Goal: Find specific fact: Find contact information

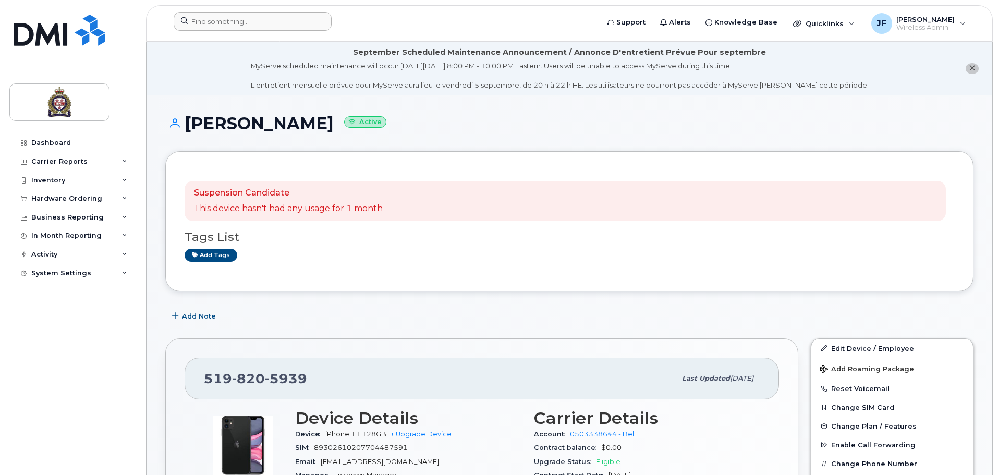
scroll to position [52, 0]
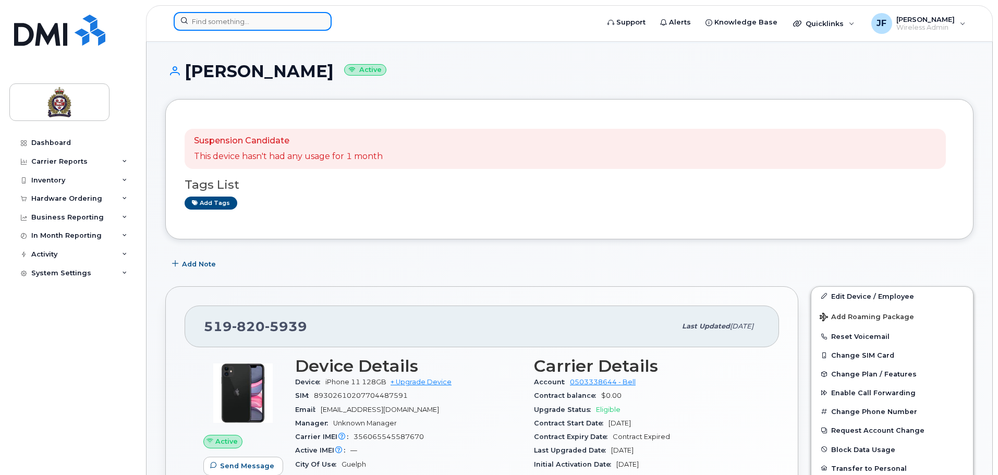
click at [262, 27] on input at bounding box center [253, 21] width 158 height 19
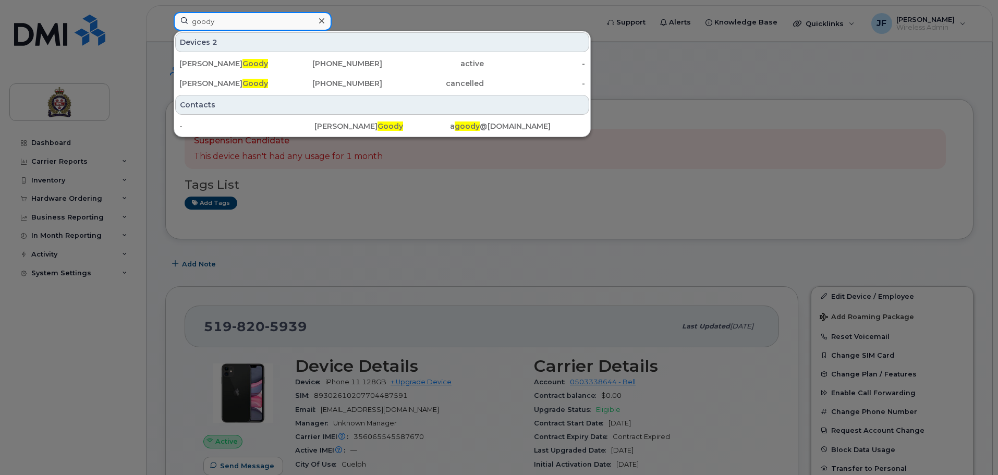
drag, startPoint x: 258, startPoint y: 23, endPoint x: 117, endPoint y: -5, distance: 143.4
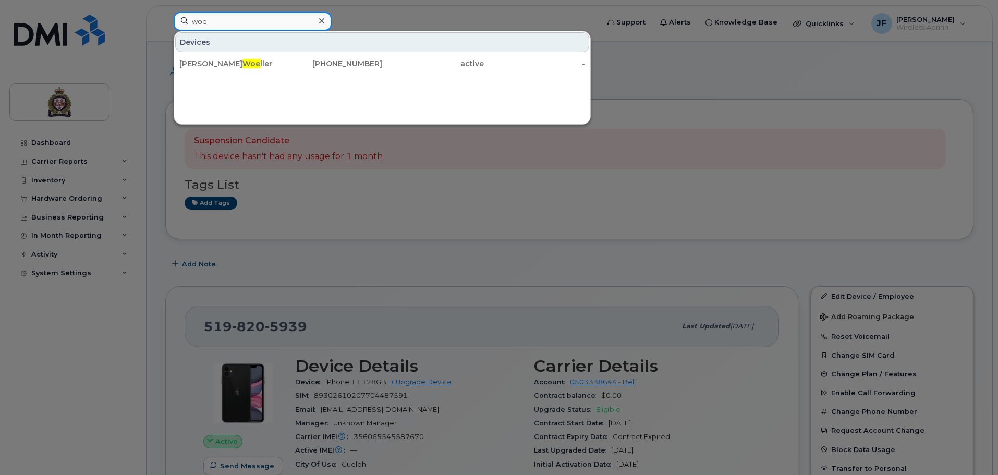
drag, startPoint x: 209, startPoint y: 23, endPoint x: 150, endPoint y: 14, distance: 59.6
click at [165, 16] on div "woe Devices Mallory Woe ller 226-332-0460 active -" at bounding box center [382, 23] width 435 height 23
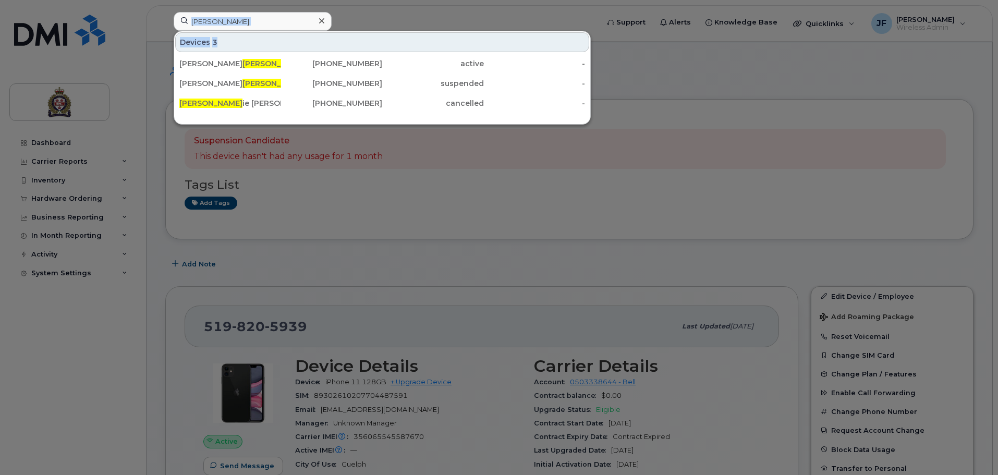
drag, startPoint x: 203, startPoint y: 31, endPoint x: 165, endPoint y: 16, distance: 40.9
click at [166, 20] on div "carr Devices 3 Shannon Carr oll 226-821-1414 active - Scott Carr oll 519-827-74…" at bounding box center [382, 23] width 435 height 23
click at [222, 19] on input "carr" at bounding box center [253, 21] width 158 height 19
drag, startPoint x: 229, startPoint y: 20, endPoint x: 105, endPoint y: 7, distance: 124.7
click at [165, 12] on div "carr Devices 3 Shannon Carr oll 226-821-1414 active - Scott Carr oll 519-827-74…" at bounding box center [382, 23] width 435 height 23
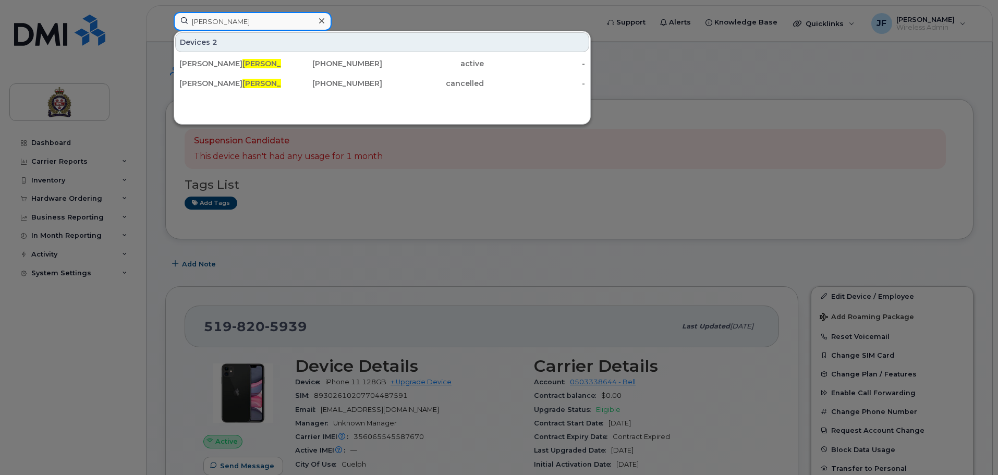
drag, startPoint x: 228, startPoint y: 17, endPoint x: 93, endPoint y: 4, distance: 135.6
click at [165, 12] on div "hern Devices 2 Trevor Hern 519-994-1171 active - Meghan Hern 519-827-6023 cance…" at bounding box center [382, 23] width 435 height 23
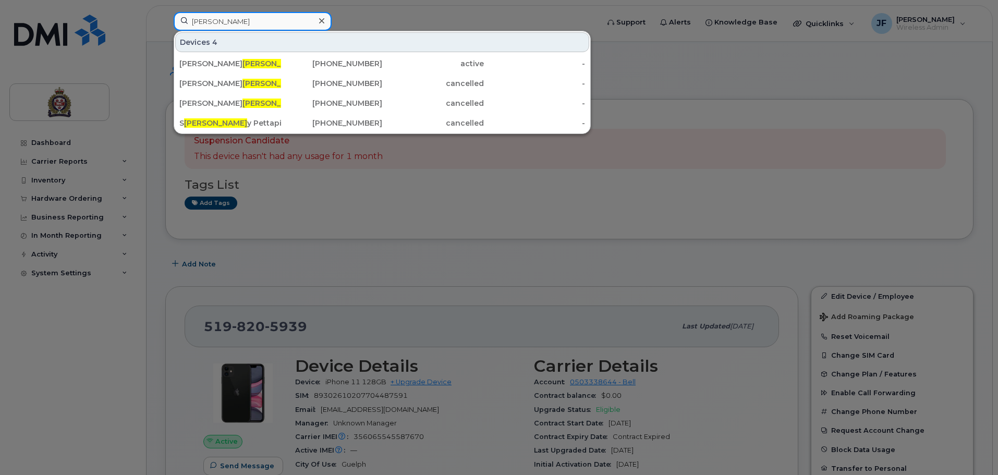
drag, startPoint x: 217, startPoint y: 23, endPoint x: 85, endPoint y: 5, distance: 132.6
click at [165, 12] on div "herr Devices 4 Stephen Herr on 519-831-1405 active - Cory S herr att 519-820-18…" at bounding box center [382, 23] width 435 height 23
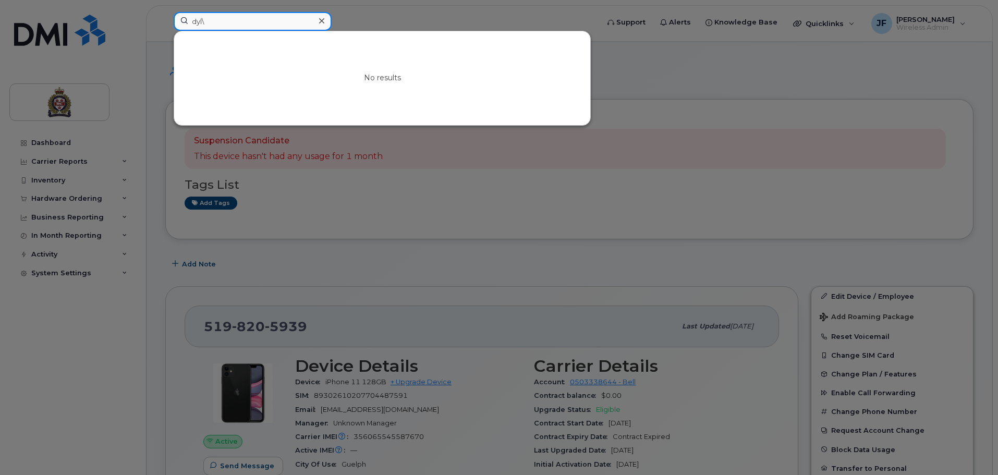
type input "dyl"
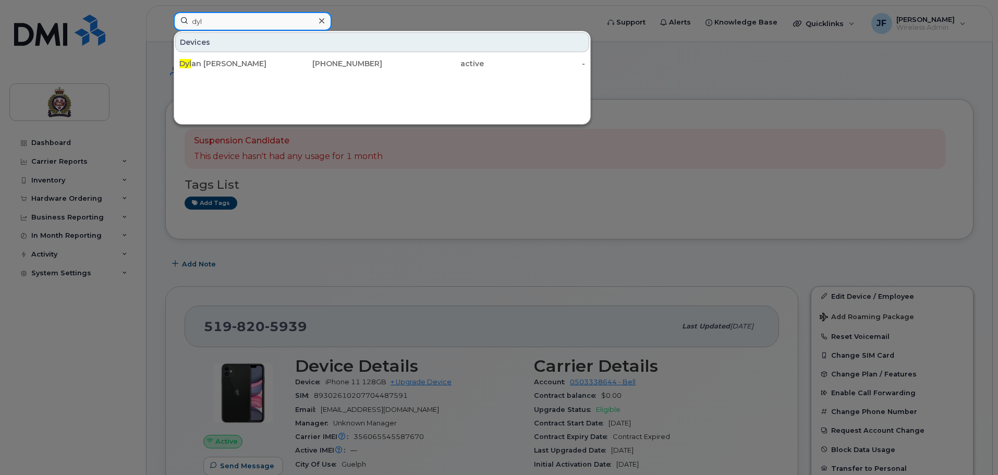
drag, startPoint x: 269, startPoint y: 19, endPoint x: 55, endPoint y: 23, distance: 214.3
click at [165, 25] on div "dyl Devices Dyl an Costello 519-766-5124 active -" at bounding box center [382, 23] width 435 height 23
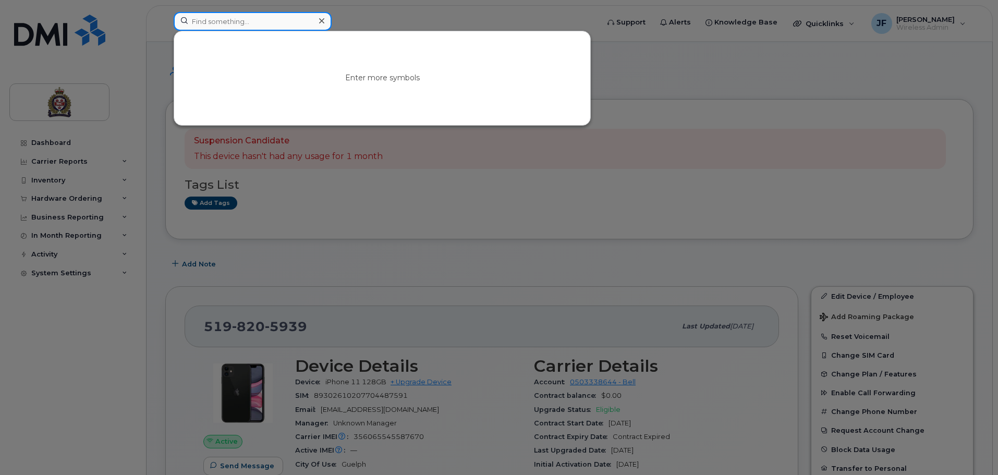
click at [240, 18] on input at bounding box center [253, 21] width 158 height 19
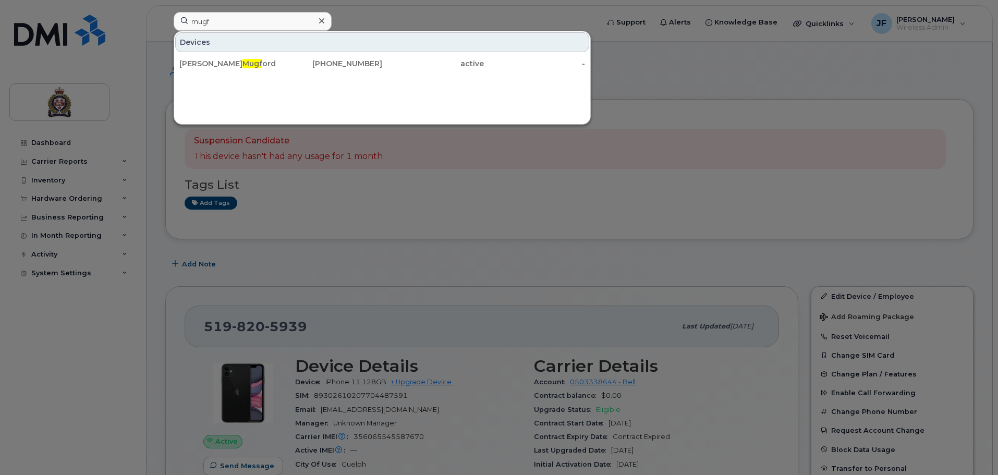
click at [730, 121] on div at bounding box center [499, 237] width 998 height 475
drag, startPoint x: 223, startPoint y: 27, endPoint x: 124, endPoint y: 15, distance: 100.2
click at [165, 18] on div "mugf Devices Alex Mugf ord 226-332-2090 active -" at bounding box center [382, 23] width 435 height 23
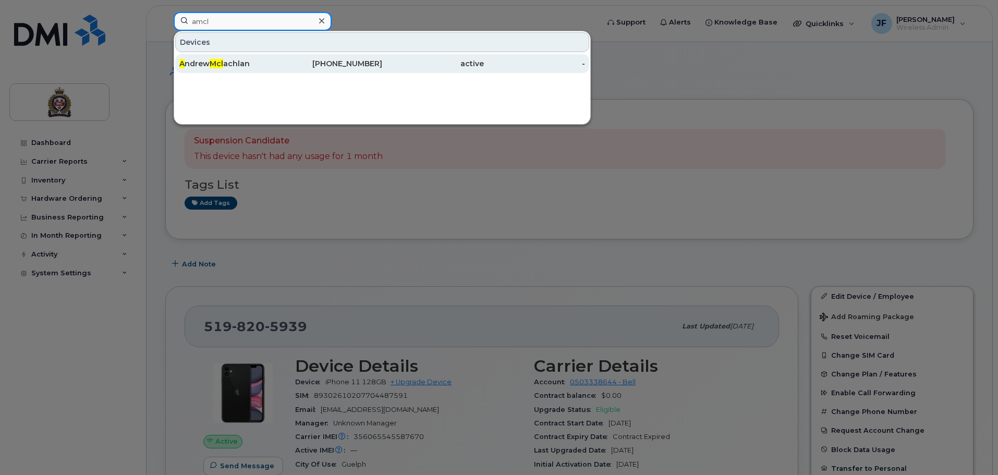
type input "amcl"
click at [382, 70] on div "519-766-3162" at bounding box center [433, 63] width 102 height 19
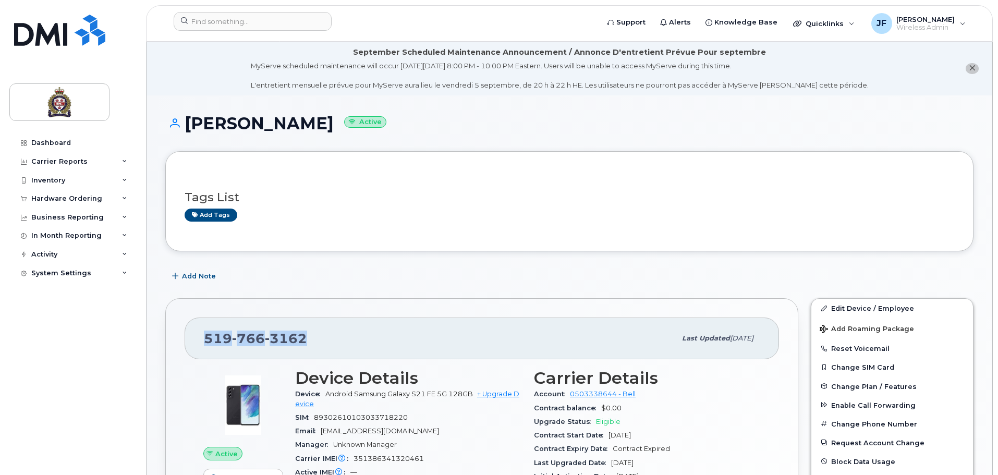
drag, startPoint x: 337, startPoint y: 342, endPoint x: 173, endPoint y: 339, distance: 164.2
click at [173, 339] on div "[PHONE_NUMBER] Last updated [DATE] Active Send Message 4.99 GB  used 0.00 Bytes…" at bounding box center [481, 468] width 633 height 340
copy span "[PHONE_NUMBER]"
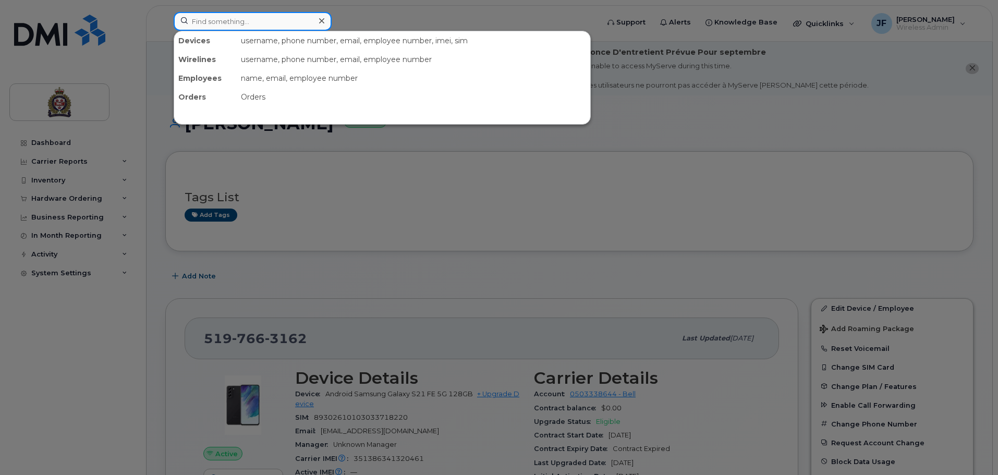
click at [258, 14] on input at bounding box center [253, 21] width 158 height 19
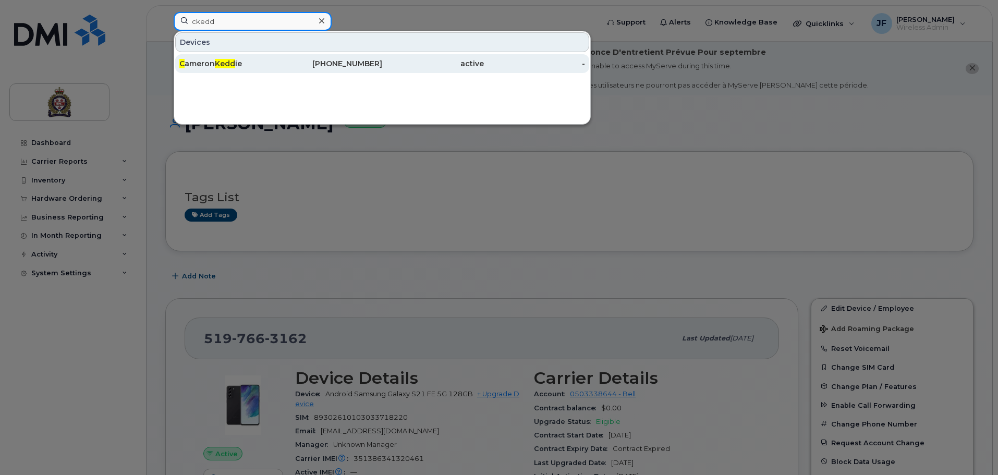
type input "ckedd"
click at [228, 62] on span "Kedd" at bounding box center [225, 63] width 20 height 9
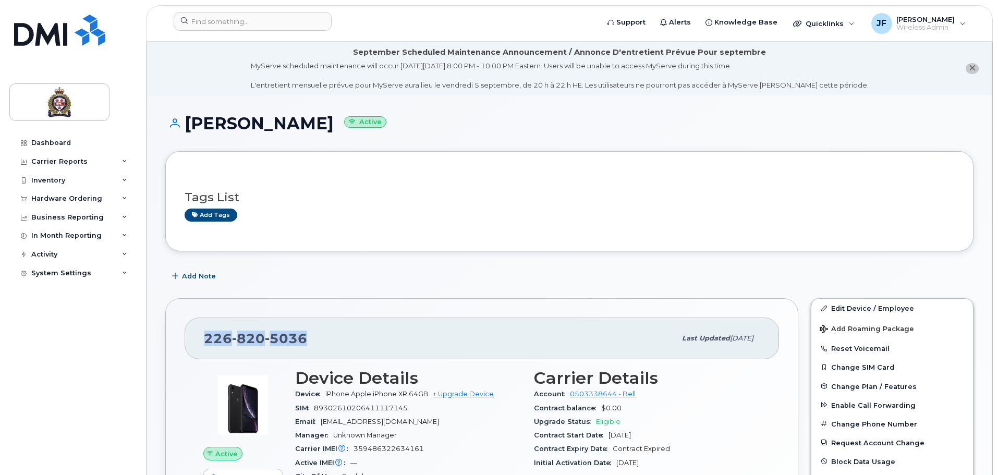
drag, startPoint x: 244, startPoint y: 329, endPoint x: 207, endPoint y: 329, distance: 37.0
click at [207, 329] on div "226 820 5036" at bounding box center [440, 338] width 472 height 22
copy span "226 820 5036"
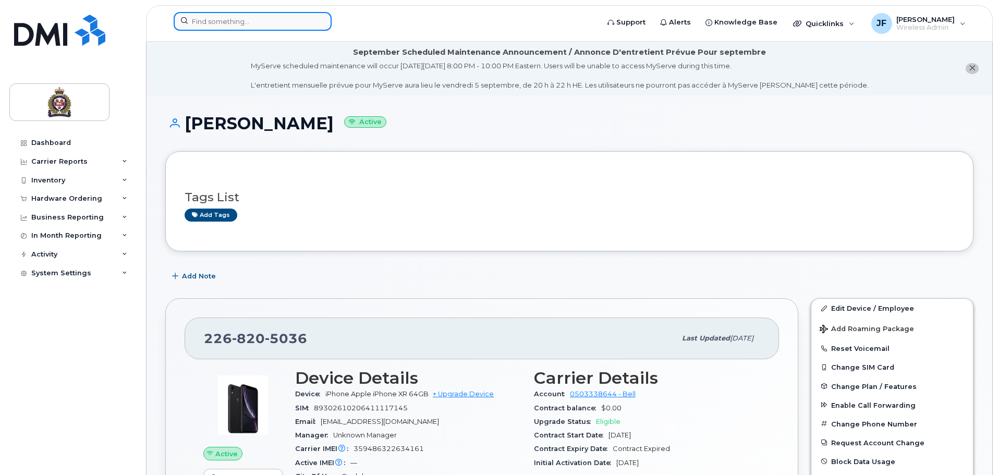
click at [250, 14] on input at bounding box center [253, 21] width 158 height 19
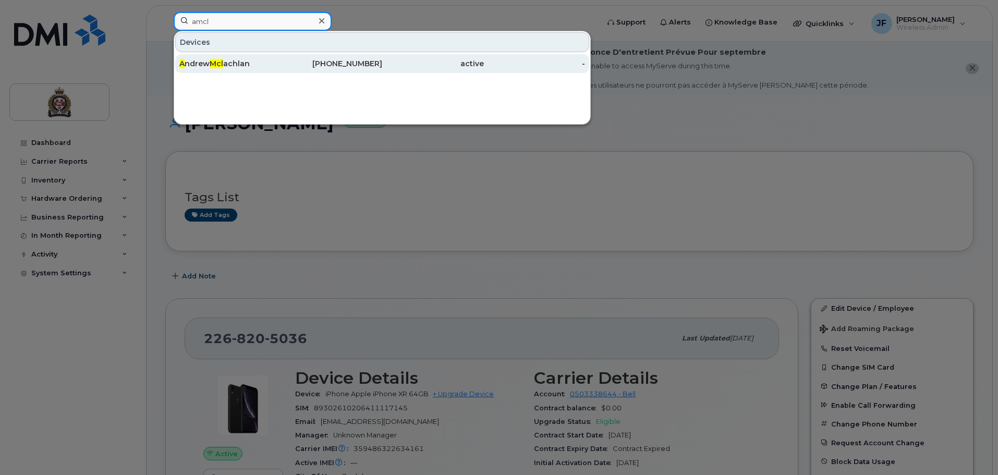
type input "amcl"
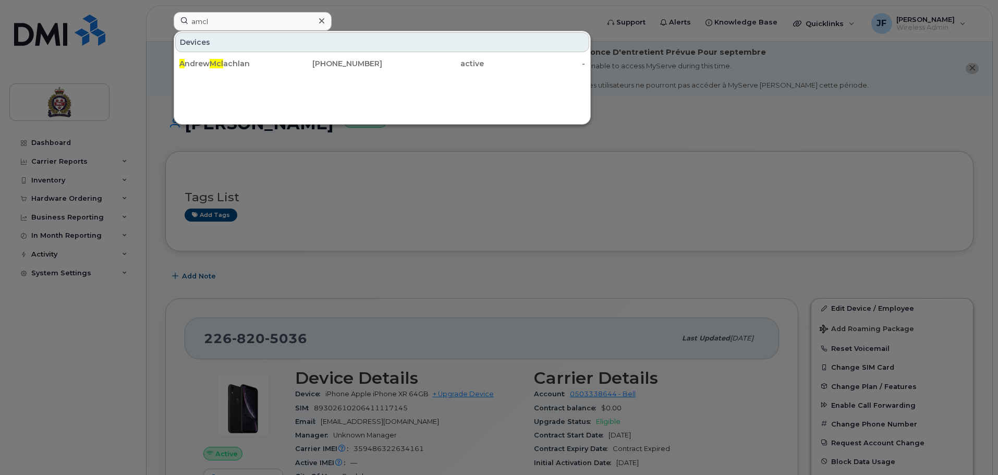
drag, startPoint x: 216, startPoint y: 67, endPoint x: 222, endPoint y: 83, distance: 16.7
click at [216, 67] on span "Mcl" at bounding box center [217, 63] width 14 height 9
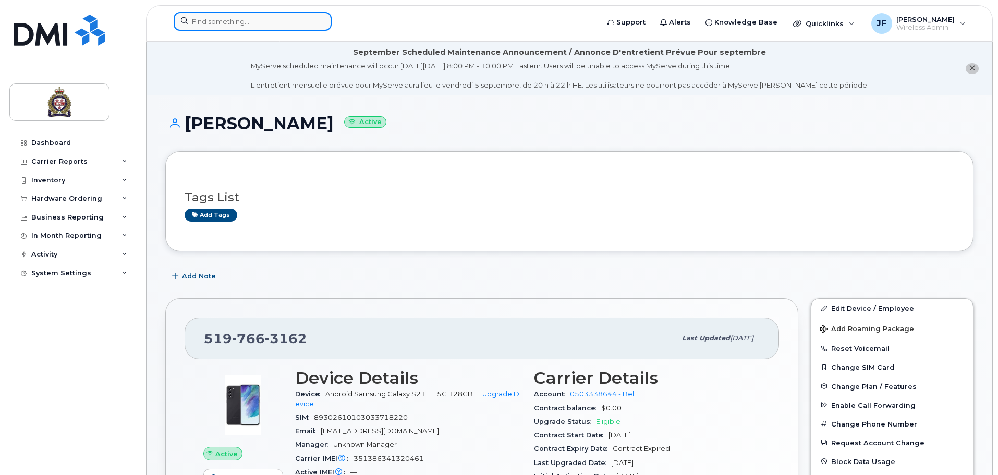
click at [235, 16] on input at bounding box center [253, 21] width 158 height 19
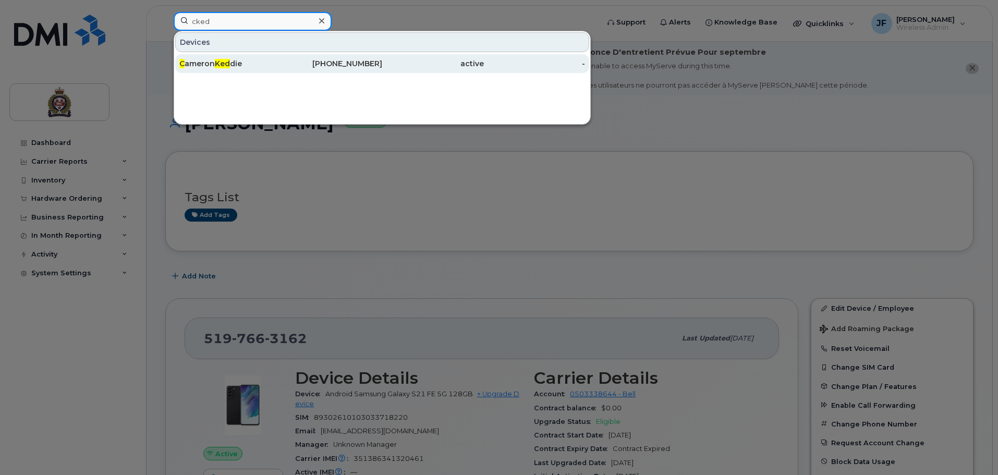
type input "cked"
click at [231, 64] on div "C ameron Ked die" at bounding box center [230, 63] width 102 height 10
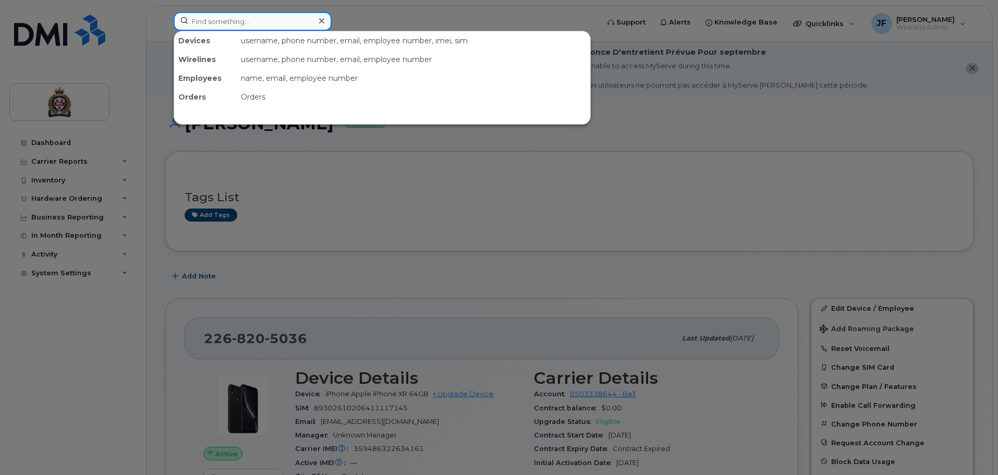
click at [243, 19] on input at bounding box center [253, 21] width 158 height 19
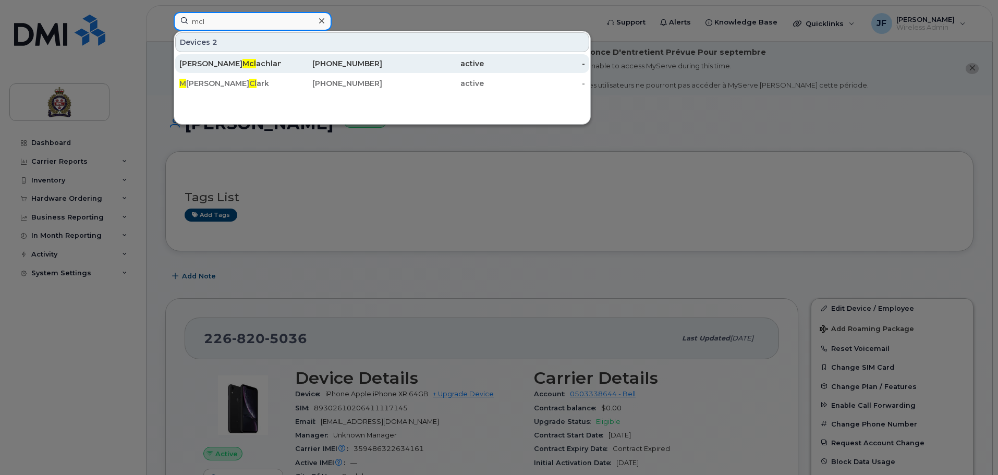
type input "mcl"
click at [281, 57] on div "Andrew Mcl achlan" at bounding box center [332, 63] width 102 height 19
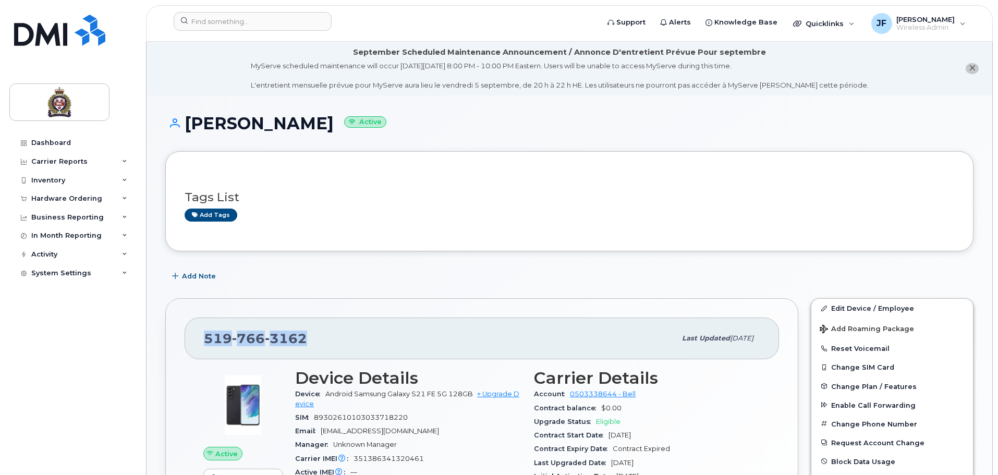
drag, startPoint x: 311, startPoint y: 330, endPoint x: 200, endPoint y: 324, distance: 110.7
click at [200, 324] on div "[PHONE_NUMBER] Last updated [DATE]" at bounding box center [482, 338] width 594 height 42
copy span "[PHONE_NUMBER]"
